Goal: Transaction & Acquisition: Register for event/course

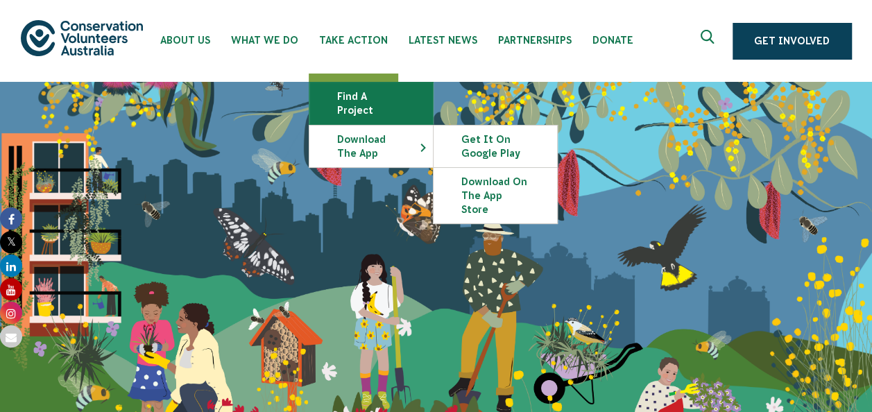
click at [375, 96] on link "Find a project" at bounding box center [370, 104] width 123 height 42
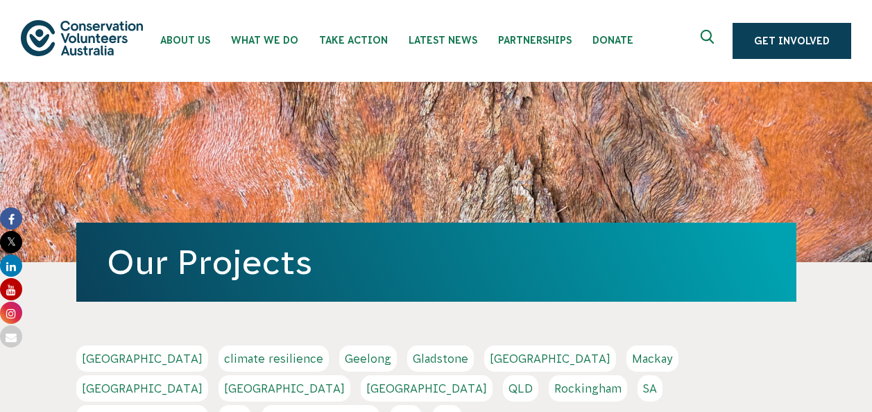
scroll to position [194, 0]
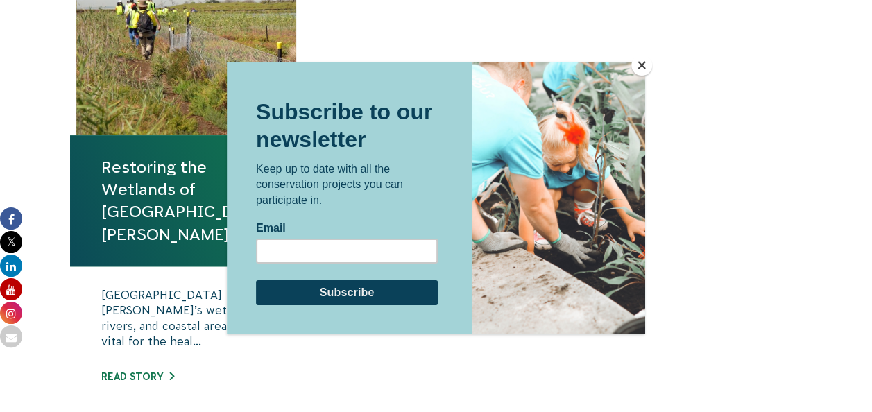
scroll to position [541, 0]
click at [643, 64] on button "Close" at bounding box center [641, 65] width 21 height 21
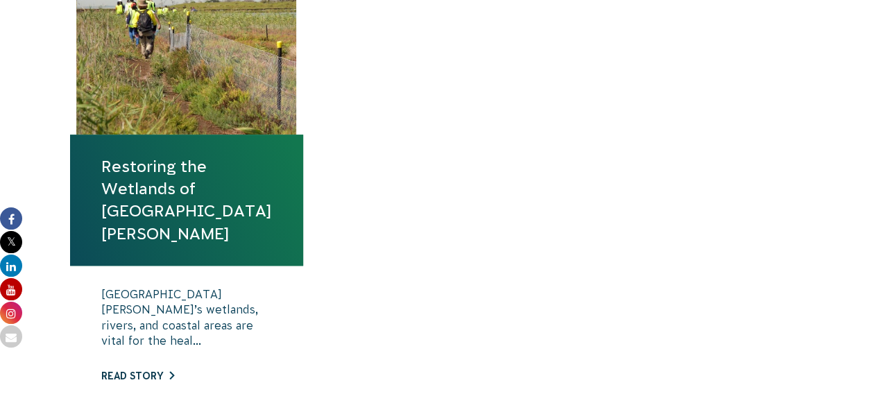
click at [144, 370] on link "Read story" at bounding box center [137, 375] width 73 height 11
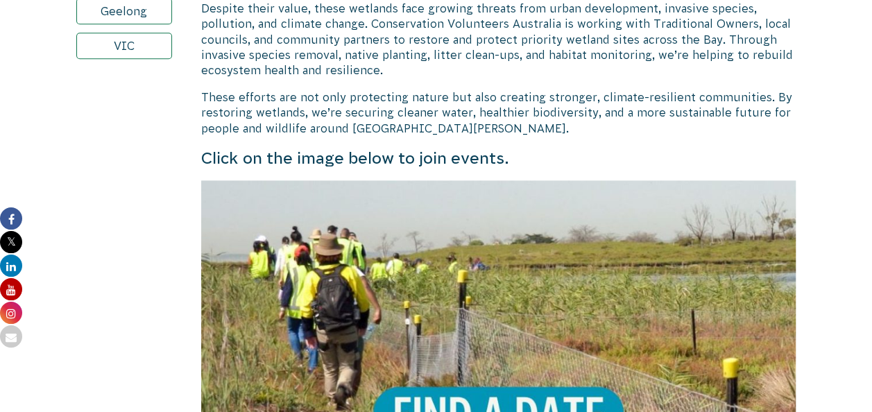
scroll to position [720, 0]
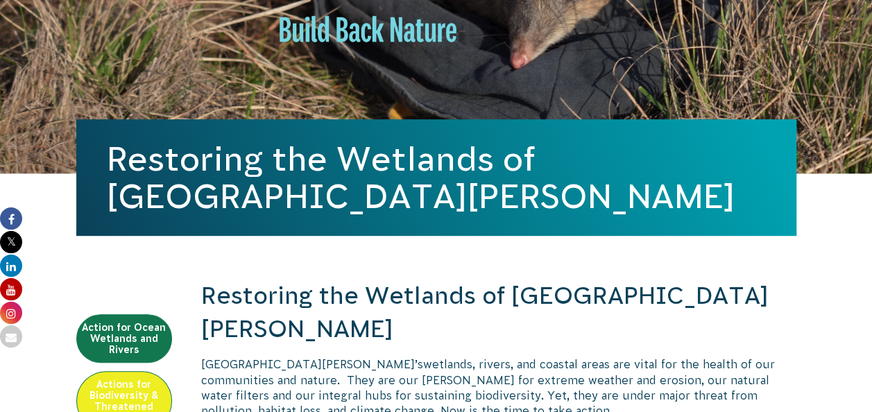
scroll to position [0, 0]
